Goal: Information Seeking & Learning: Learn about a topic

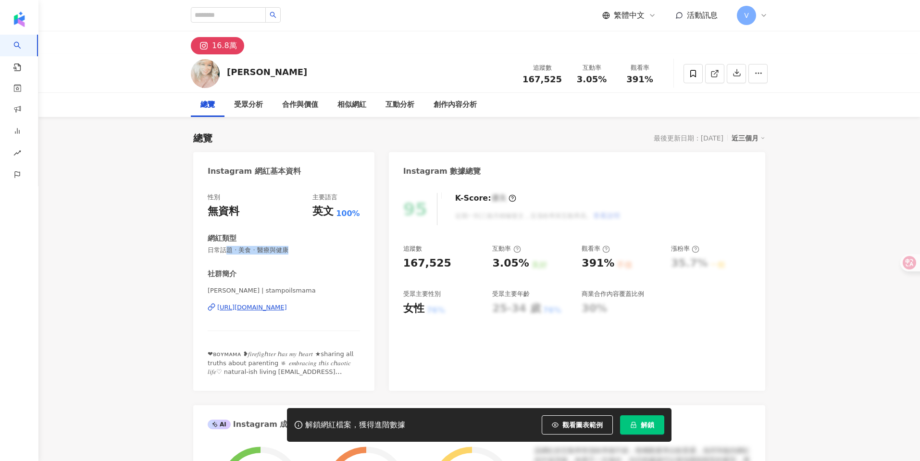
drag, startPoint x: 294, startPoint y: 252, endPoint x: 208, endPoint y: 248, distance: 86.2
click at [208, 248] on span "日常話題 · 美食 · 醫療與健康" at bounding box center [284, 250] width 152 height 9
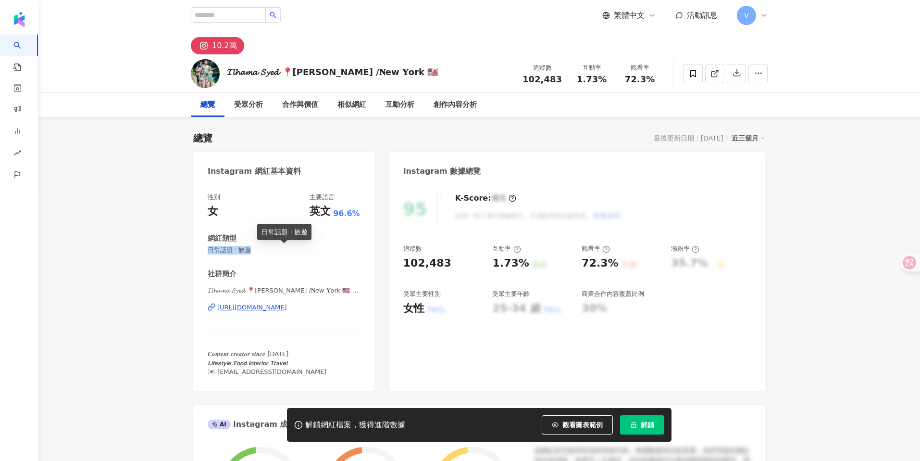
drag, startPoint x: 243, startPoint y: 251, endPoint x: 196, endPoint y: 249, distance: 47.2
click at [196, 249] on div "性別 女 主要語言 英文 96.6% 網紅類型 日常話題 · 旅遊 社群簡介 𝓘𝓵𝓱𝓪𝓶𝓪 𝓢𝔂𝓮𝓭 📍𝗟𝗜 /𝐍ew 𝐘ork 🇺🇸 | inspiring…" at bounding box center [283, 286] width 181 height 207
copy span "日常話題 · 旅遊"
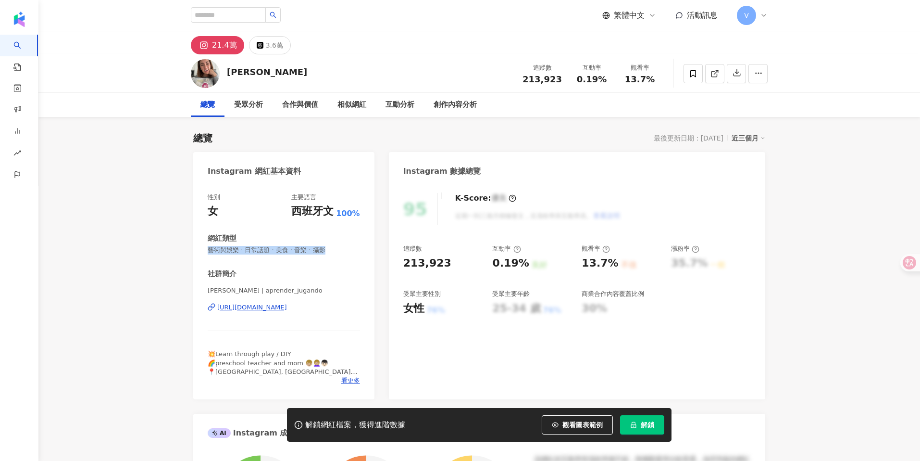
drag, startPoint x: 319, startPoint y: 250, endPoint x: 202, endPoint y: 248, distance: 117.3
click at [202, 248] on div "性別 女 主要語言 西班牙文 100% 網紅類型 藝術與娛樂 · 日常話題 · 美食 · 音樂 · 攝影 社群簡介 Denise Elena Gallamin…" at bounding box center [283, 291] width 181 height 216
copy span "藝術與娛樂 · 日常話題 · 美食 · 音樂 · 攝影"
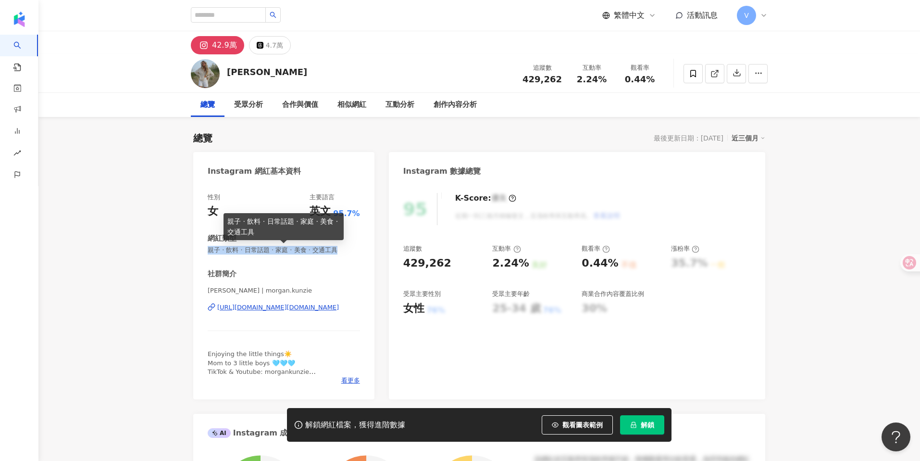
drag, startPoint x: 335, startPoint y: 250, endPoint x: 202, endPoint y: 248, distance: 133.2
click at [201, 248] on div "性別 女 主要語言 英文 95.7% 網紅類型 親子 · 飲料 · 日常話題 · 家庭 · 美食 · 交通工具 社群簡介 Morgan Kunzie | mo…" at bounding box center [283, 291] width 181 height 216
copy span "親子 · 飲料 · 日常話題 · 家庭 · 美食 · 交通工具"
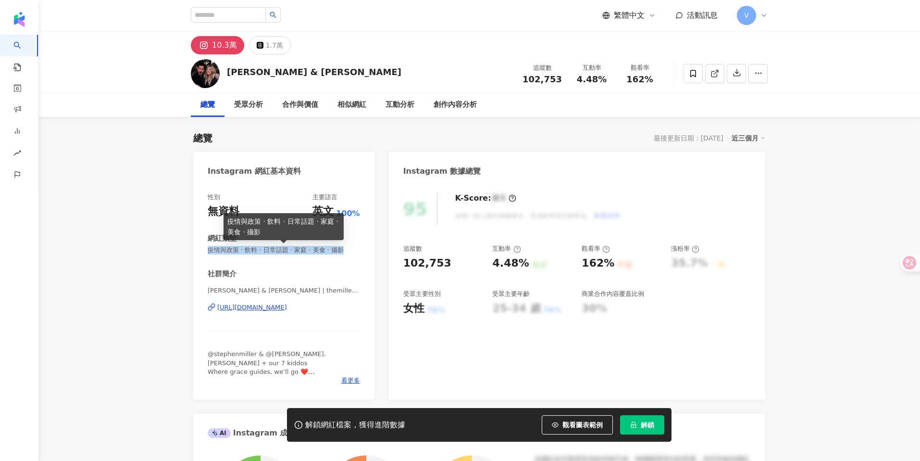
drag, startPoint x: 208, startPoint y: 249, endPoint x: 347, endPoint y: 248, distance: 139.4
click at [347, 248] on span "疫情與政策 · 飲料 · 日常話題 · 家庭 · 美食 · 攝影" at bounding box center [284, 250] width 152 height 9
copy span "疫情與政策 · 飲料 · 日常話題 · 家庭 · 美食 · 攝影"
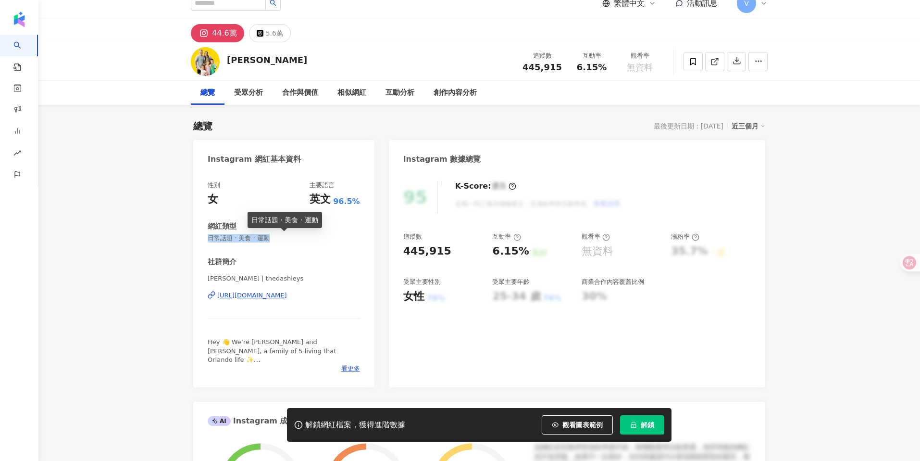
drag, startPoint x: 263, startPoint y: 236, endPoint x: 213, endPoint y: 233, distance: 49.6
click at [213, 234] on span "日常話題 · 美食 · 運動" at bounding box center [284, 238] width 152 height 9
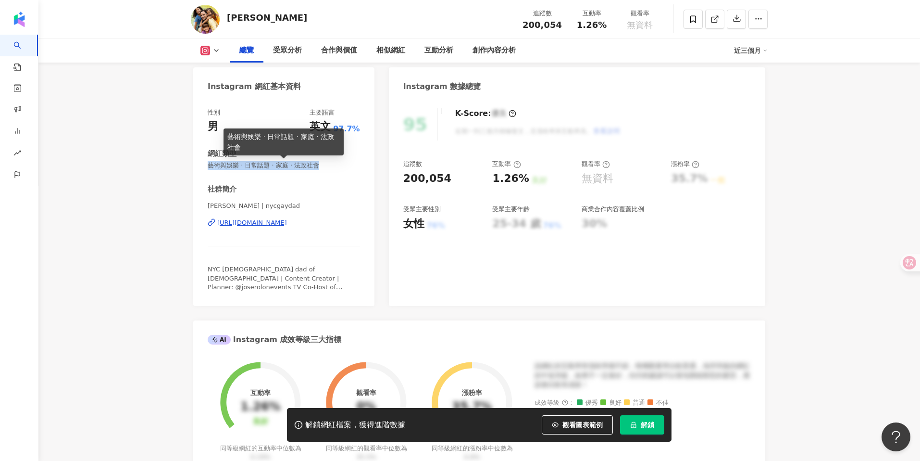
drag, startPoint x: 321, startPoint y: 165, endPoint x: 206, endPoint y: 164, distance: 115.4
click at [206, 164] on div "性別 男 主要語言 英文 97.7% 網紅類型 藝術與娛樂 · 日常話題 · 家庭 · 法政社會 社群簡介 [PERSON_NAME] | nycgaydad…" at bounding box center [283, 202] width 181 height 207
copy span "藝術與娛樂 · 日常話題 · 家庭 · 法政社會"
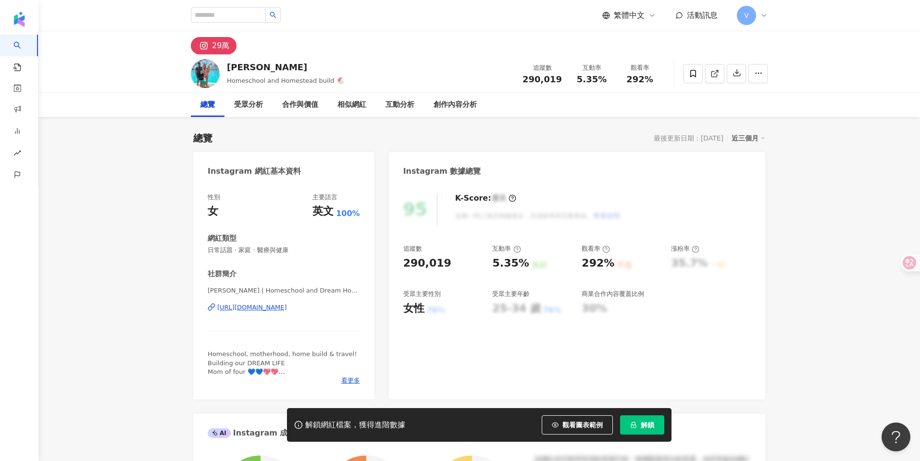
scroll to position [5, 0]
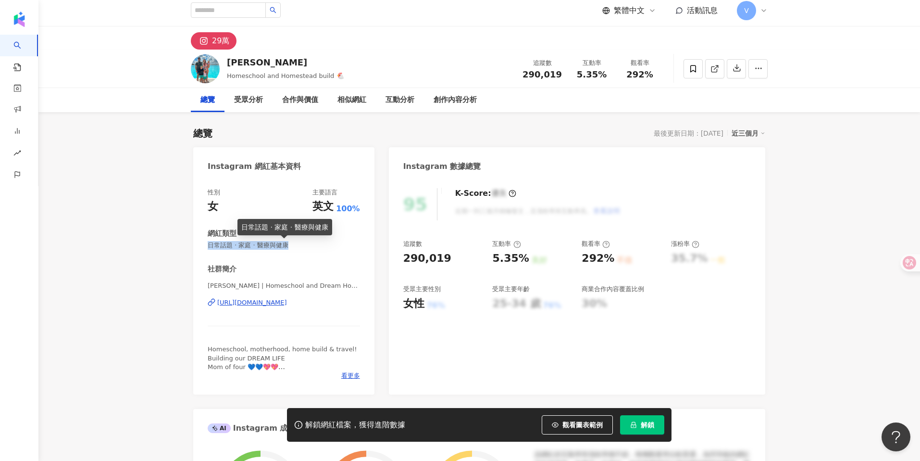
drag, startPoint x: 284, startPoint y: 243, endPoint x: 203, endPoint y: 239, distance: 81.4
click at [206, 241] on div "性別 女 主要語言 英文 100% 網紅類型 日常話題 · 家庭 · 醫療與健康 社群簡介 [PERSON_NAME] | Homeschool and Dr…" at bounding box center [283, 286] width 181 height 216
copy span "日常話題 · 家庭 · 醫療與健康"
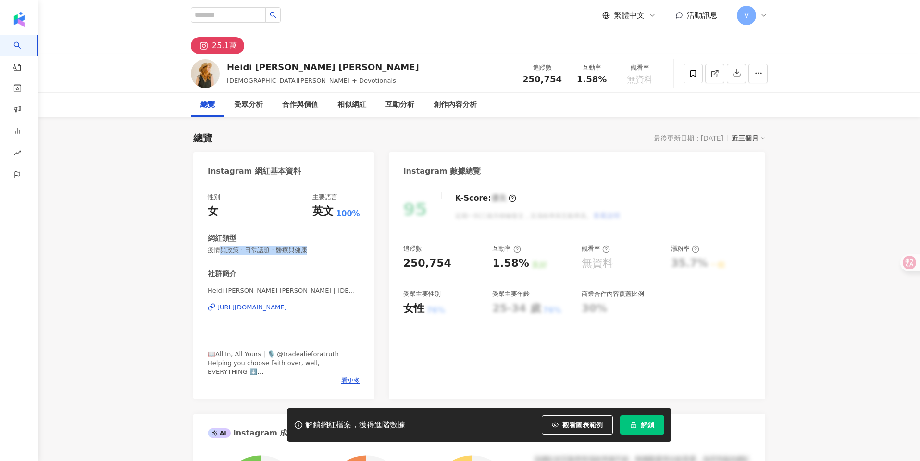
drag, startPoint x: 310, startPoint y: 253, endPoint x: 203, endPoint y: 250, distance: 106.8
click at [203, 250] on div "性別 女 主要語言 英文 100% 網紅類型 疫情與政策 · 日常話題 · 醫療與健康 社群簡介 Heidi [PERSON_NAME] [PERSON_NA…" at bounding box center [283, 291] width 181 height 216
copy span "疫情與政策 · 日常話題 · 醫療與健康"
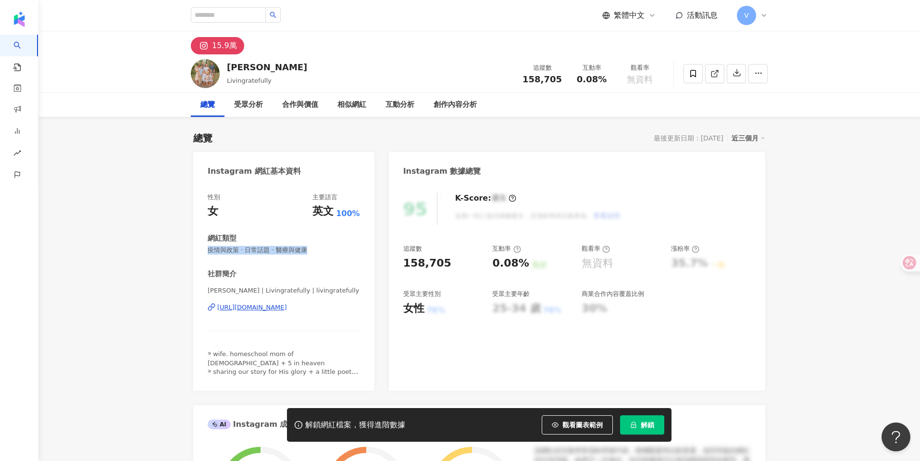
drag, startPoint x: 277, startPoint y: 248, endPoint x: 196, endPoint y: 247, distance: 81.7
click at [196, 248] on div "性別 女 主要語言 英文 100% 網紅類型 疫情與政策 · 日常話題 · 醫療與健康 社群簡介 Morgan | Livingratefully | liv…" at bounding box center [283, 286] width 181 height 207
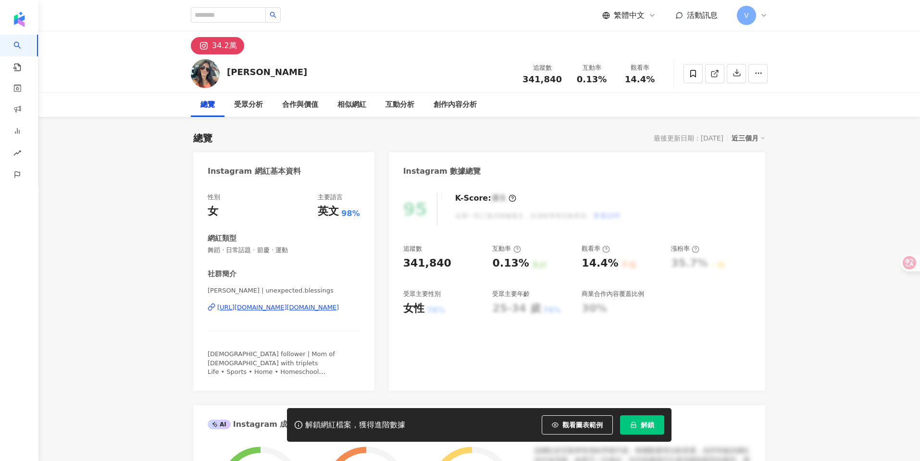
scroll to position [24, 0]
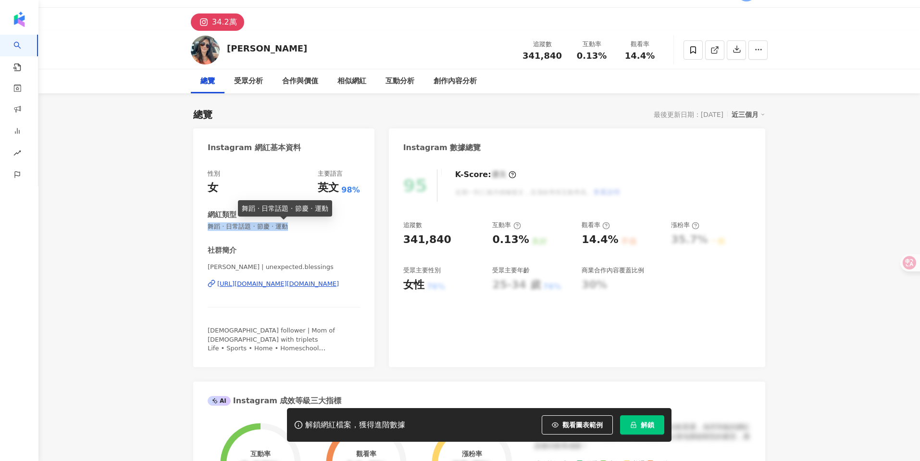
drag, startPoint x: 295, startPoint y: 225, endPoint x: 205, endPoint y: 223, distance: 89.4
click at [205, 223] on div "性別 女 主要語言 英文 98% 網紅類型 舞蹈 · 日常話題 · 節慶 · 運動 社群簡介 Jenny Ashbay | unexpected.blessi…" at bounding box center [283, 263] width 181 height 207
copy span "舞蹈 · 日常話題 · 節慶 · 運動"
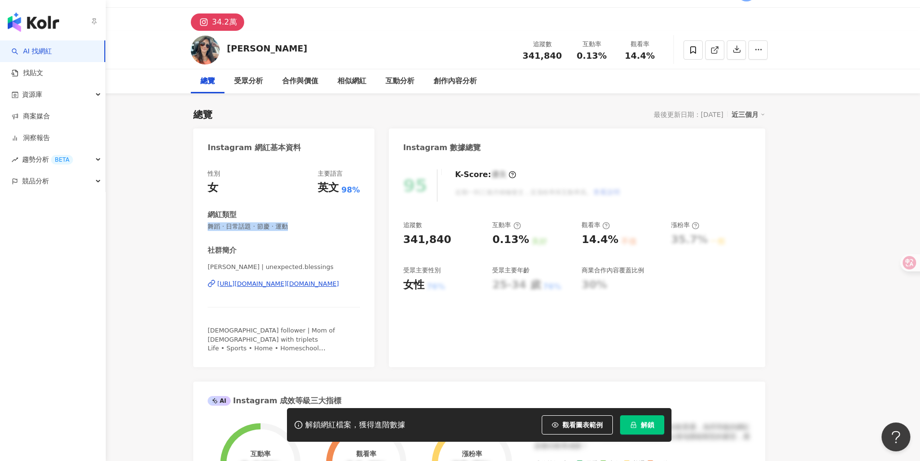
click at [35, 47] on link "AI 找網紅" at bounding box center [32, 52] width 40 height 10
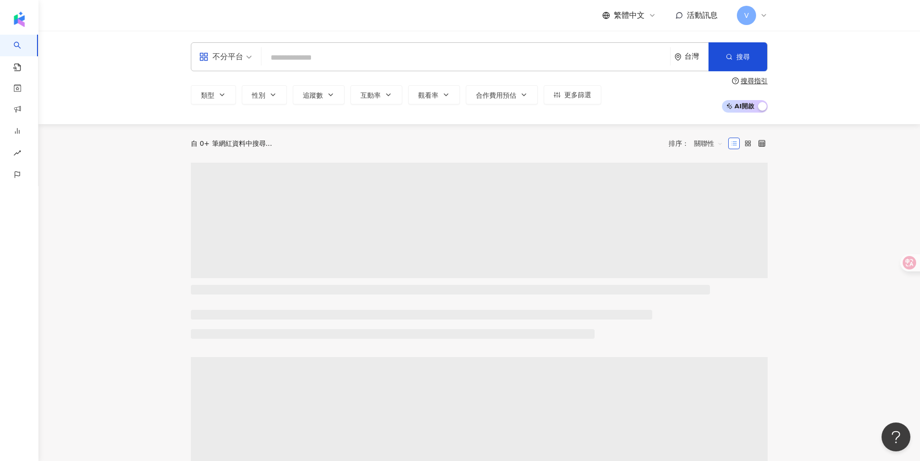
click at [700, 61] on div "台灣" at bounding box center [692, 57] width 34 height 28
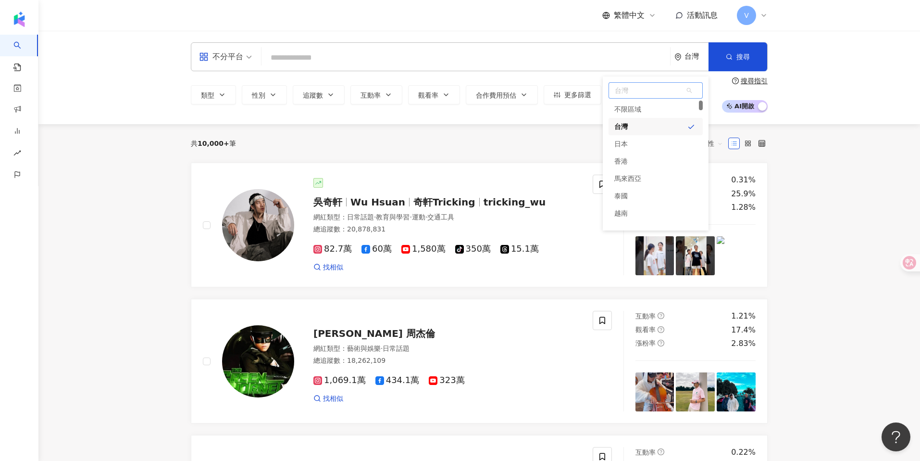
click at [636, 93] on span "台灣" at bounding box center [655, 90] width 93 height 15
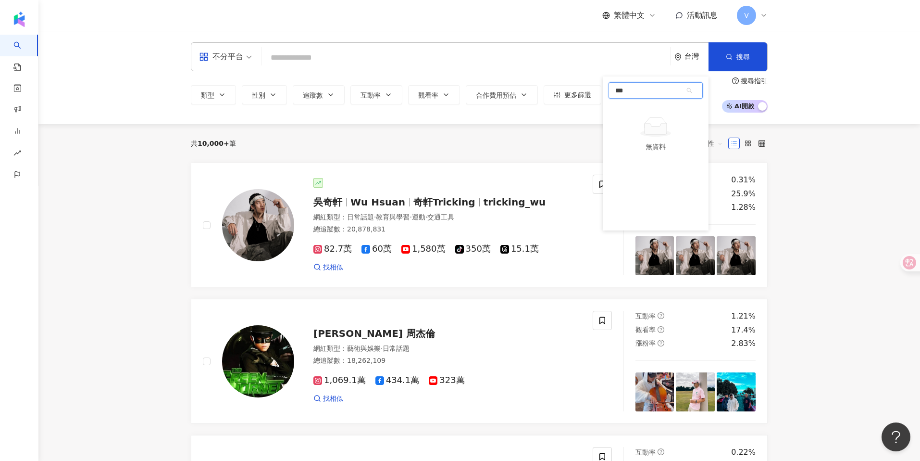
type input "*"
click at [625, 118] on div at bounding box center [656, 121] width 94 height 6
click at [623, 108] on div "美國" at bounding box center [620, 108] width 13 height 17
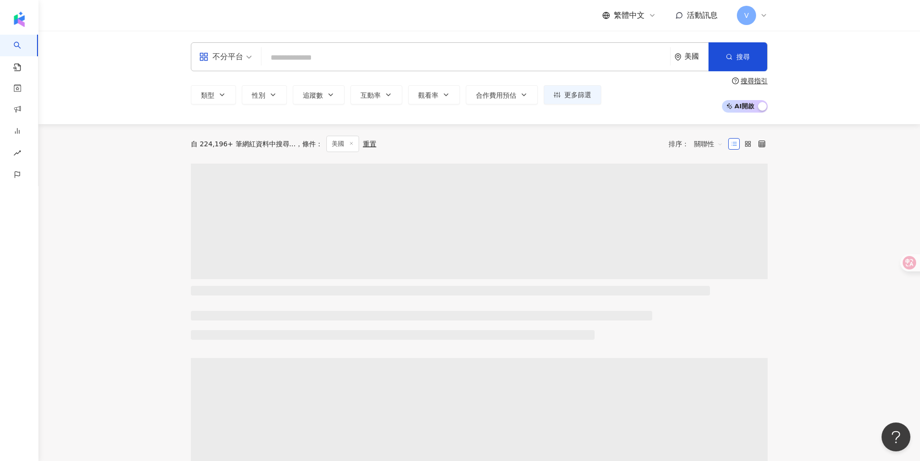
click at [364, 56] on input "search" at bounding box center [465, 58] width 401 height 18
paste input "**********"
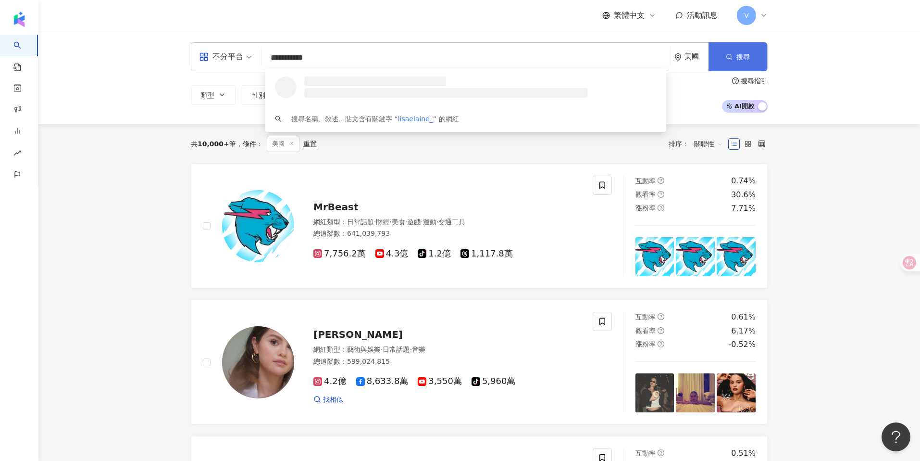
type input "**********"
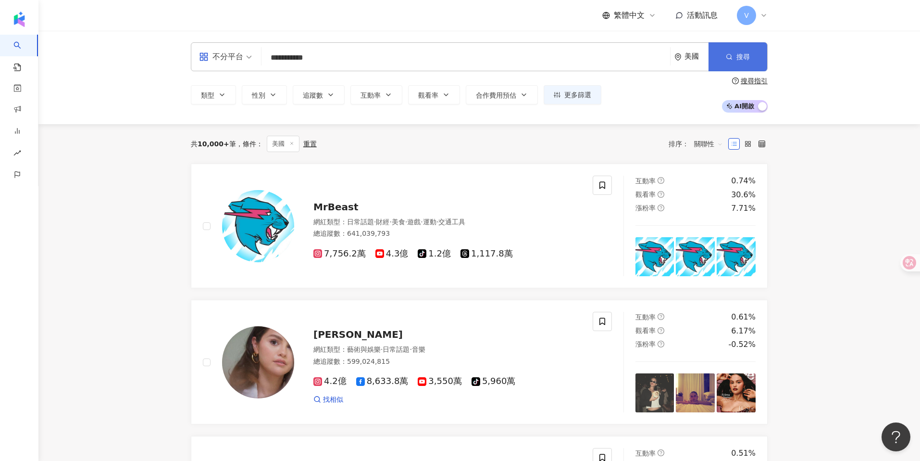
click at [749, 51] on button "搜尋" at bounding box center [738, 56] width 59 height 29
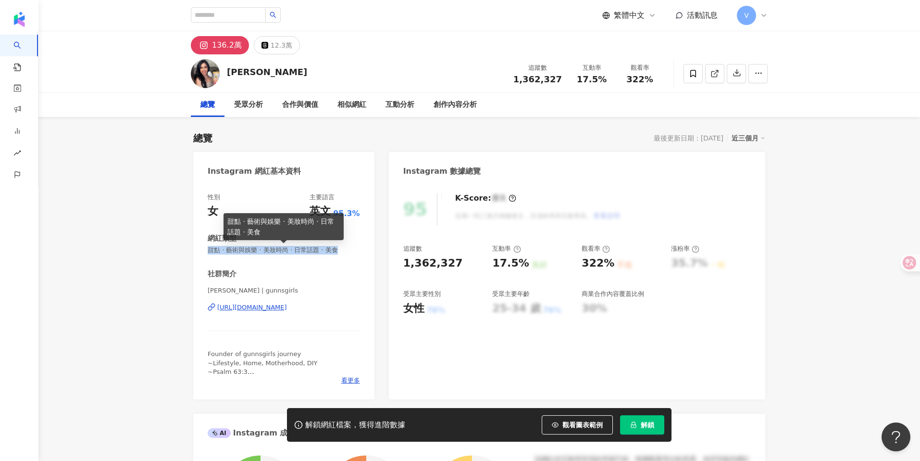
drag, startPoint x: 208, startPoint y: 250, endPoint x: 337, endPoint y: 254, distance: 129.4
click at [337, 254] on span "甜點 · 藝術與娛樂 · 美妝時尚 · 日常話題 · 美食" at bounding box center [284, 250] width 152 height 9
copy span "甜點 · 藝術與娛樂 · 美妝時尚 · 日常話題 · 美食"
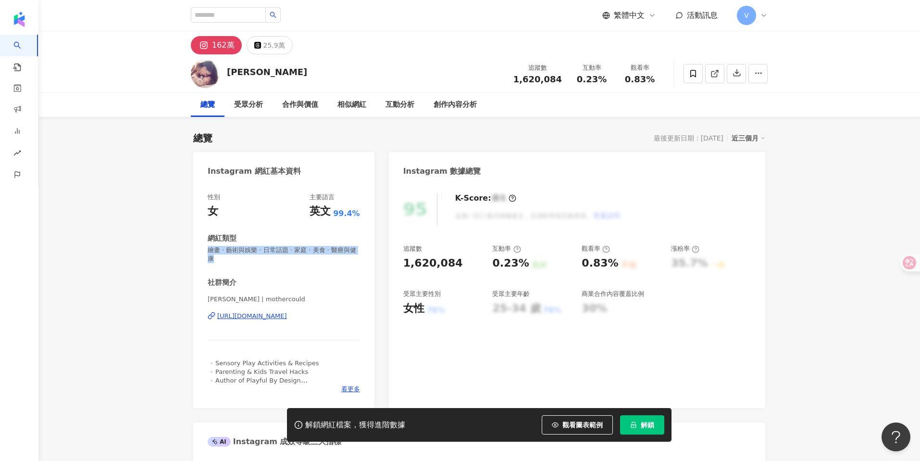
drag, startPoint x: 359, startPoint y: 250, endPoint x: 200, endPoint y: 251, distance: 158.7
click at [200, 251] on div "性別 女 主要語言 英文 99.4% 網紅類型 繪畫 · 藝術與娛樂 · 日常話題 · 家庭 · 美食 · 醫療與健康 社群簡介 Myriam Sandler…" at bounding box center [283, 295] width 181 height 225
copy span "繪畫 · 藝術與娛樂 · 日常話題 · 家庭 · 美食 · 醫療與健康"
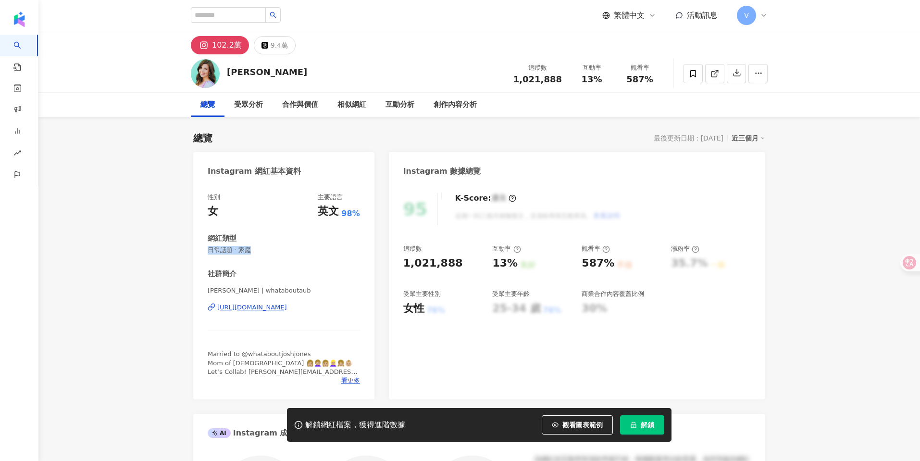
drag, startPoint x: 252, startPoint y: 251, endPoint x: 189, endPoint y: 250, distance: 63.0
